Goal: Download file/media

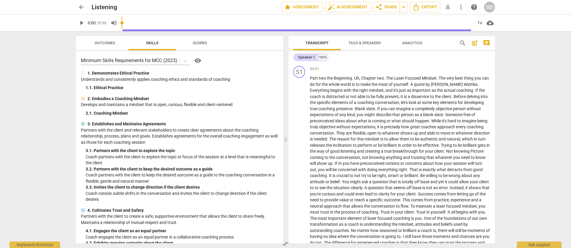
click at [83, 6] on span "arrow_back" at bounding box center [81, 7] width 7 height 7
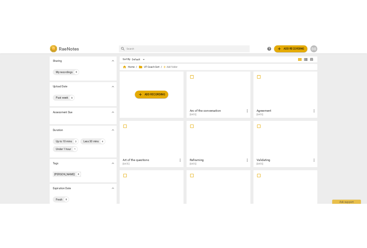
scroll to position [24, 0]
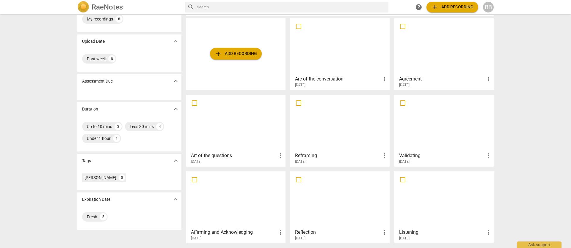
click at [348, 193] on div at bounding box center [339, 200] width 95 height 53
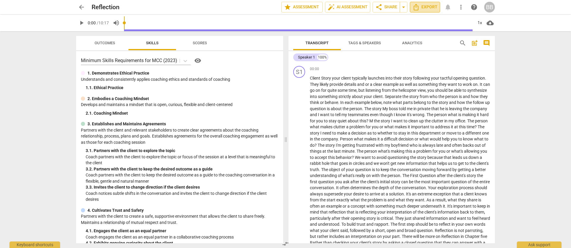
click at [428, 7] on span "Export" at bounding box center [424, 7] width 25 height 7
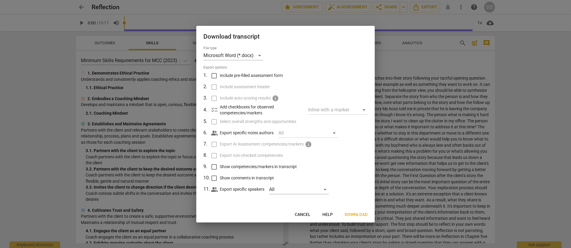
click at [355, 215] on span "Download" at bounding box center [355, 215] width 23 height 6
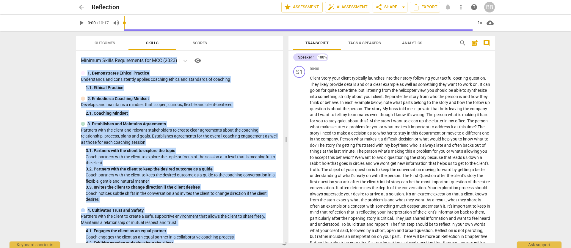
drag, startPoint x: 548, startPoint y: 30, endPoint x: 327, endPoint y: 62, distance: 223.1
click at [326, 66] on div "arrow_back Reflection edit star Assessment auto_fix_high AI Assessment share Sh…" at bounding box center [285, 124] width 571 height 248
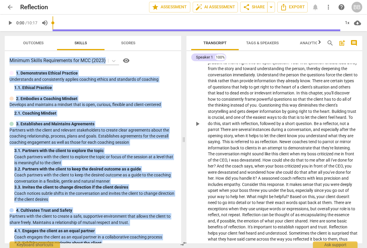
scroll to position [231, 0]
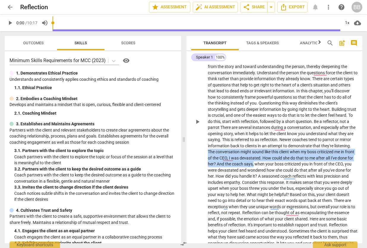
drag, startPoint x: 303, startPoint y: 152, endPoint x: 346, endPoint y: 162, distance: 43.9
click at [346, 162] on p "Client Story your client typically launches into their story following your tac…" at bounding box center [283, 121] width 150 height 555
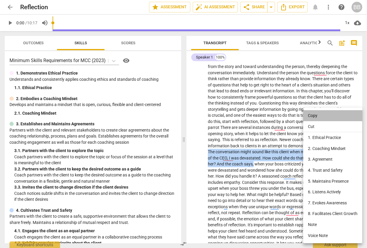
click at [312, 117] on li "Copy" at bounding box center [332, 115] width 59 height 11
copy p "The conversation might sound like this client when my boss criticized me in fro…"
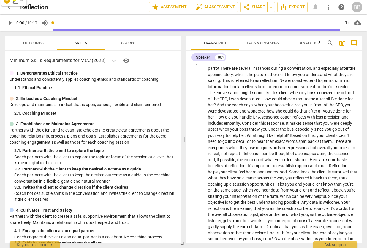
scroll to position [292, 0]
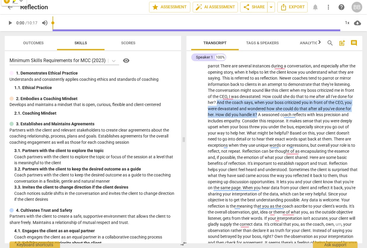
drag, startPoint x: 323, startPoint y: 104, endPoint x: 231, endPoint y: 120, distance: 94.1
click at [226, 123] on p "Client Story your client typically launches into their story following your tac…" at bounding box center [283, 60] width 150 height 555
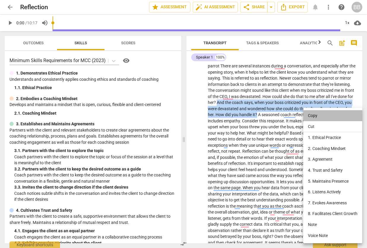
click at [317, 117] on li "Copy" at bounding box center [332, 115] width 59 height 11
copy p "And the coach says , when your boss criticized you in front of the CEO , you we…"
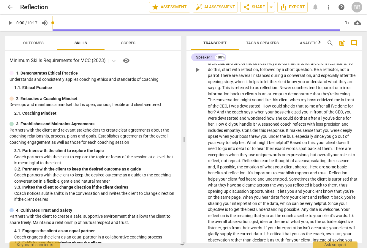
scroll to position [279, 0]
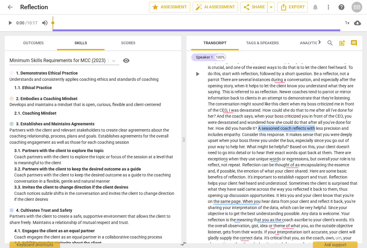
drag, startPoint x: 234, startPoint y: 136, endPoint x: 282, endPoint y: 138, distance: 48.8
click at [283, 137] on p "Client Story your client typically launches into their story following your tac…" at bounding box center [283, 73] width 150 height 555
drag, startPoint x: 209, startPoint y: 141, endPoint x: 248, endPoint y: 141, distance: 38.9
click at [251, 141] on p "Client Story your client typically launches into their story following your tac…" at bounding box center [283, 73] width 150 height 555
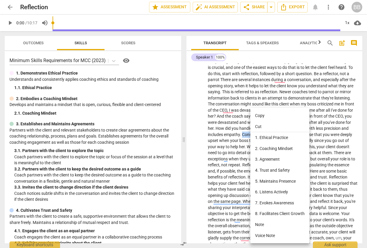
drag, startPoint x: 259, startPoint y: 115, endPoint x: 293, endPoint y: 121, distance: 34.4
click at [259, 116] on li "Copy" at bounding box center [280, 115] width 59 height 11
copy p "Consider this response"
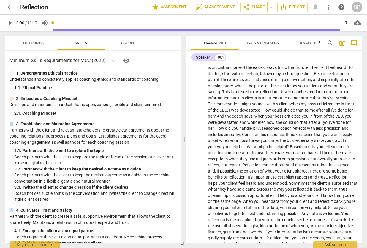
click at [10, 8] on span "arrow_back" at bounding box center [10, 7] width 7 height 7
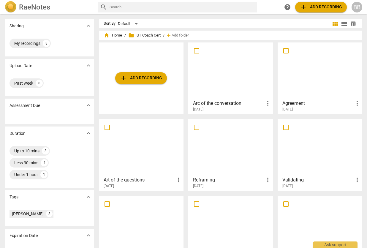
click at [139, 228] on div at bounding box center [141, 224] width 81 height 53
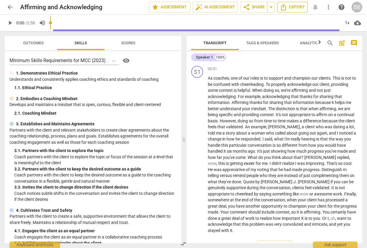
click at [292, 7] on span "Export" at bounding box center [292, 7] width 25 height 7
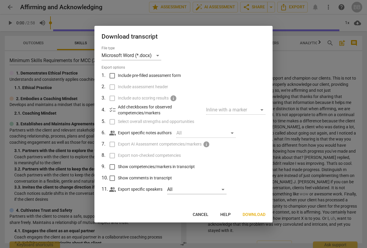
click at [254, 217] on span "Download" at bounding box center [254, 215] width 23 height 6
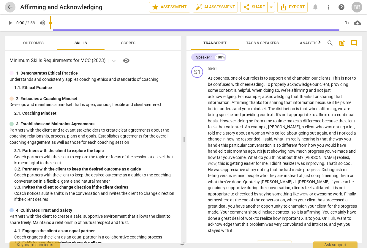
click at [12, 7] on span "arrow_back" at bounding box center [10, 7] width 7 height 7
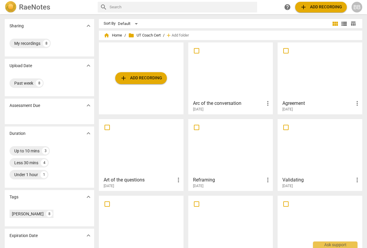
click at [235, 151] on div at bounding box center [231, 147] width 81 height 53
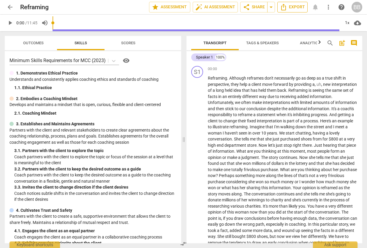
click at [294, 7] on span "Export" at bounding box center [292, 7] width 25 height 7
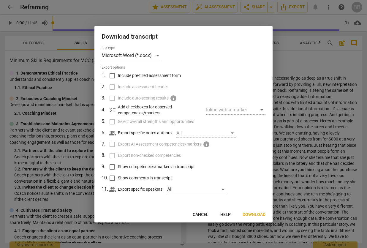
click at [249, 214] on span "Download" at bounding box center [254, 215] width 23 height 6
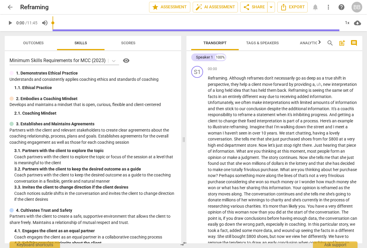
click at [9, 5] on span "arrow_back" at bounding box center [10, 7] width 7 height 7
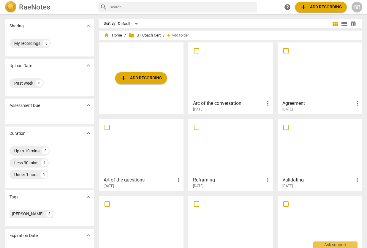
click at [324, 74] on div at bounding box center [320, 71] width 81 height 53
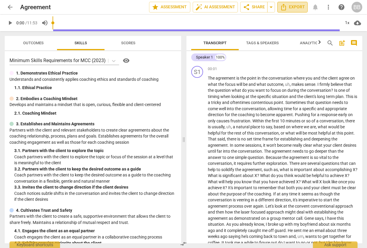
click at [295, 7] on span "Export" at bounding box center [292, 7] width 25 height 7
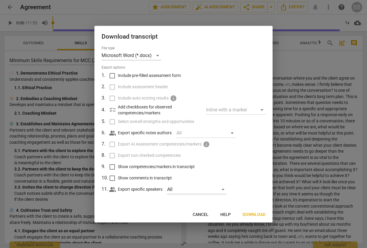
drag, startPoint x: 248, startPoint y: 214, endPoint x: 245, endPoint y: 211, distance: 4.6
click at [248, 214] on span "Download" at bounding box center [254, 215] width 23 height 6
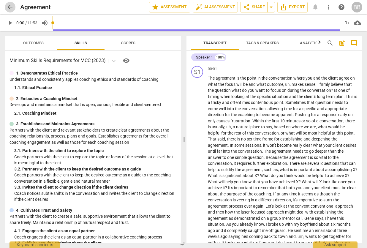
click at [9, 8] on span "arrow_back" at bounding box center [10, 7] width 7 height 7
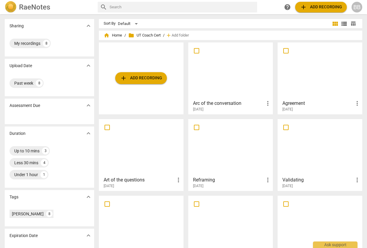
click at [150, 148] on div at bounding box center [141, 147] width 81 height 53
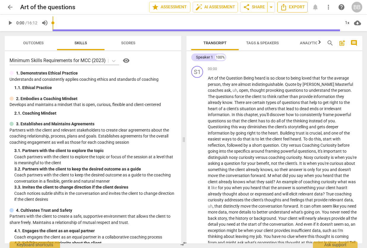
click at [294, 7] on span "Export" at bounding box center [292, 7] width 25 height 7
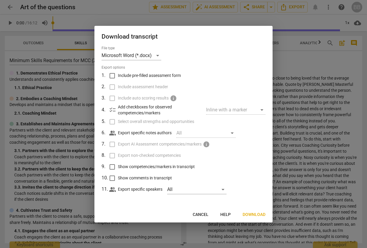
click at [255, 217] on span "Download" at bounding box center [254, 215] width 23 height 6
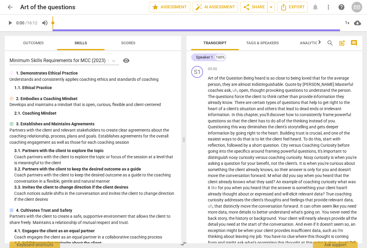
click at [10, 7] on span "arrow_back" at bounding box center [10, 7] width 7 height 7
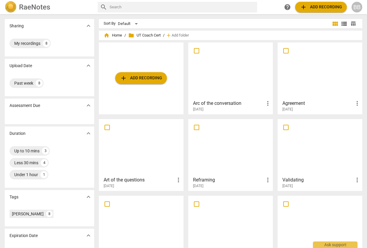
click at [233, 69] on div at bounding box center [231, 71] width 81 height 53
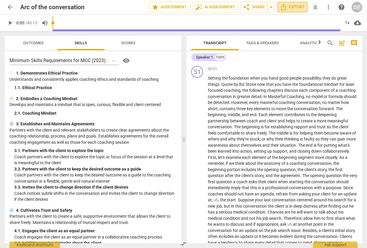
click at [290, 8] on span "Export" at bounding box center [292, 7] width 25 height 7
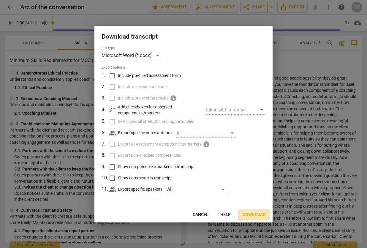
click at [255, 215] on span "Download" at bounding box center [254, 215] width 23 height 6
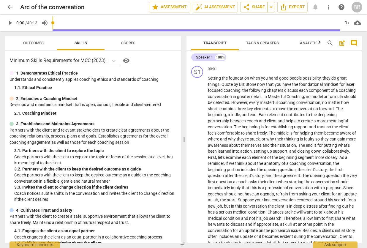
click at [11, 7] on span "arrow_back" at bounding box center [10, 7] width 7 height 7
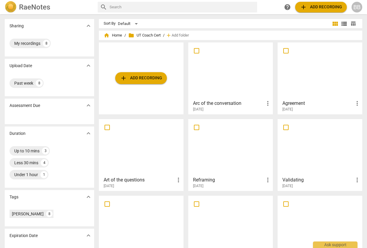
click at [245, 60] on div at bounding box center [231, 71] width 81 height 53
